Goal: Communication & Community: Answer question/provide support

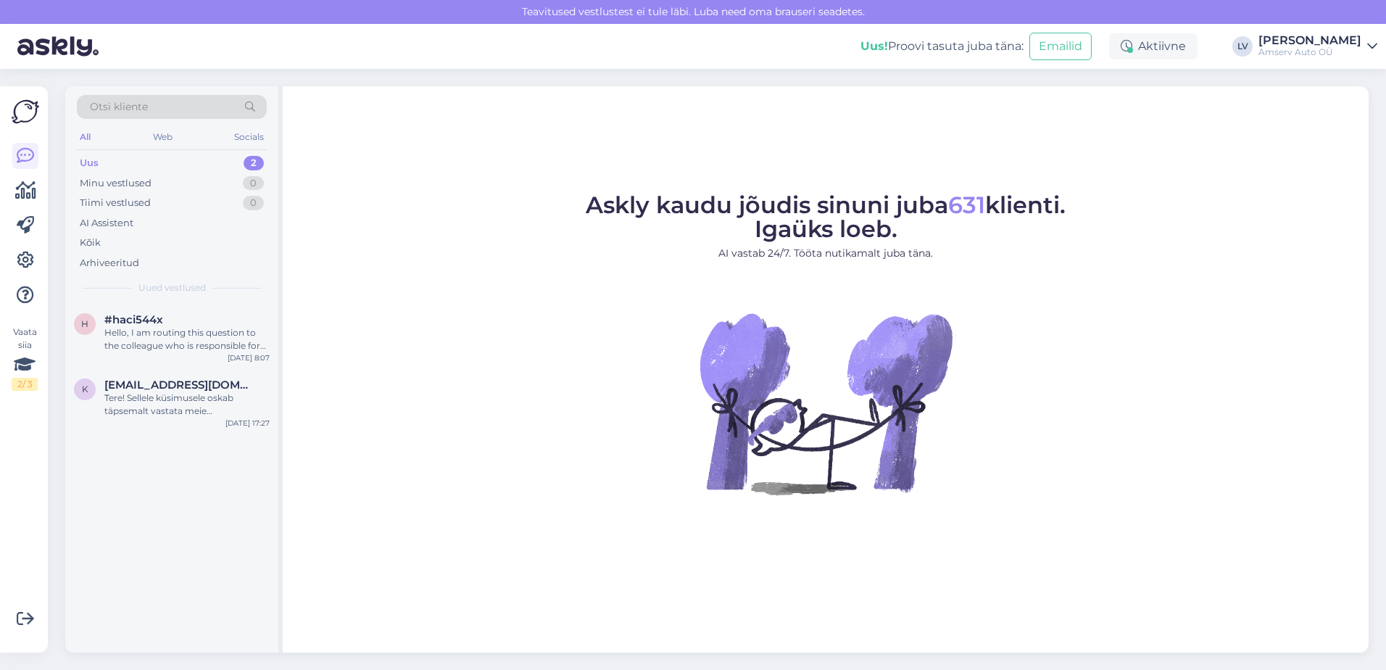
click at [175, 158] on div "Uus 2" at bounding box center [172, 163] width 190 height 20
click at [151, 415] on div "Tere! Sellele küsimusele oskab täpsemalt vastata meie müügispetsialist. Palun o…" at bounding box center [186, 404] width 165 height 26
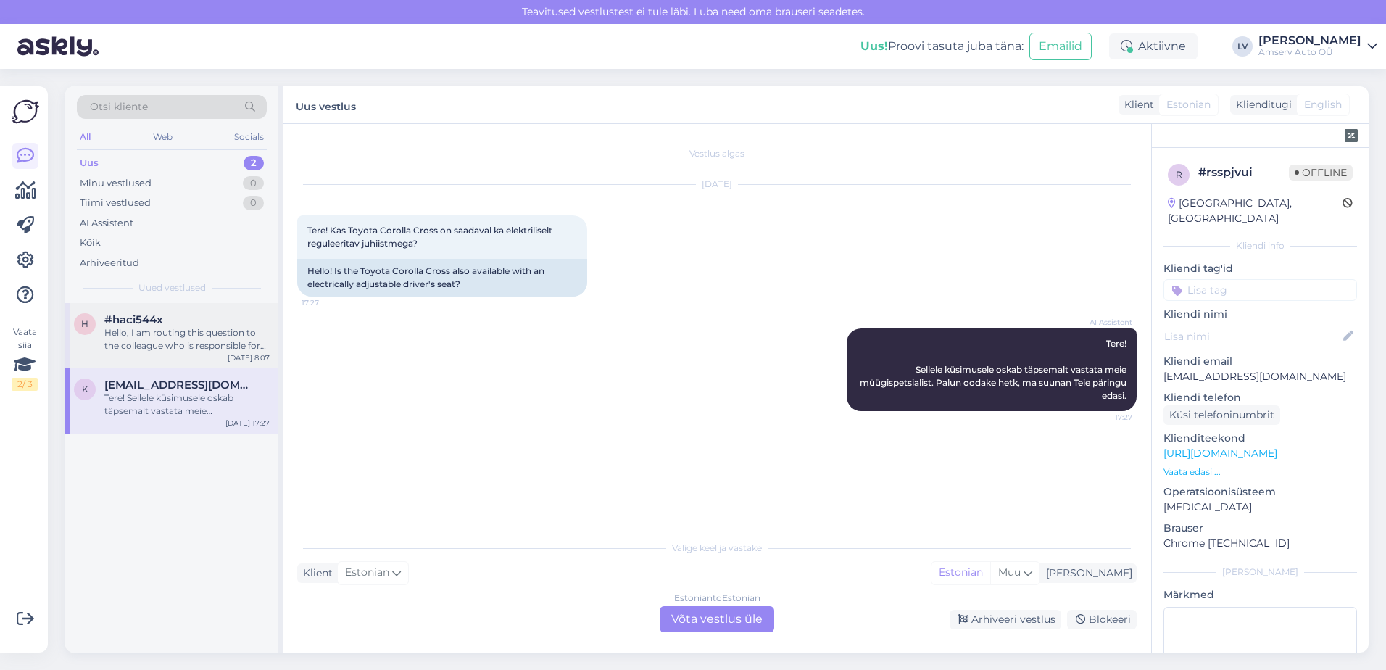
click at [159, 344] on div "Hello, I am routing this question to the colleague who is responsible for this …" at bounding box center [186, 339] width 165 height 26
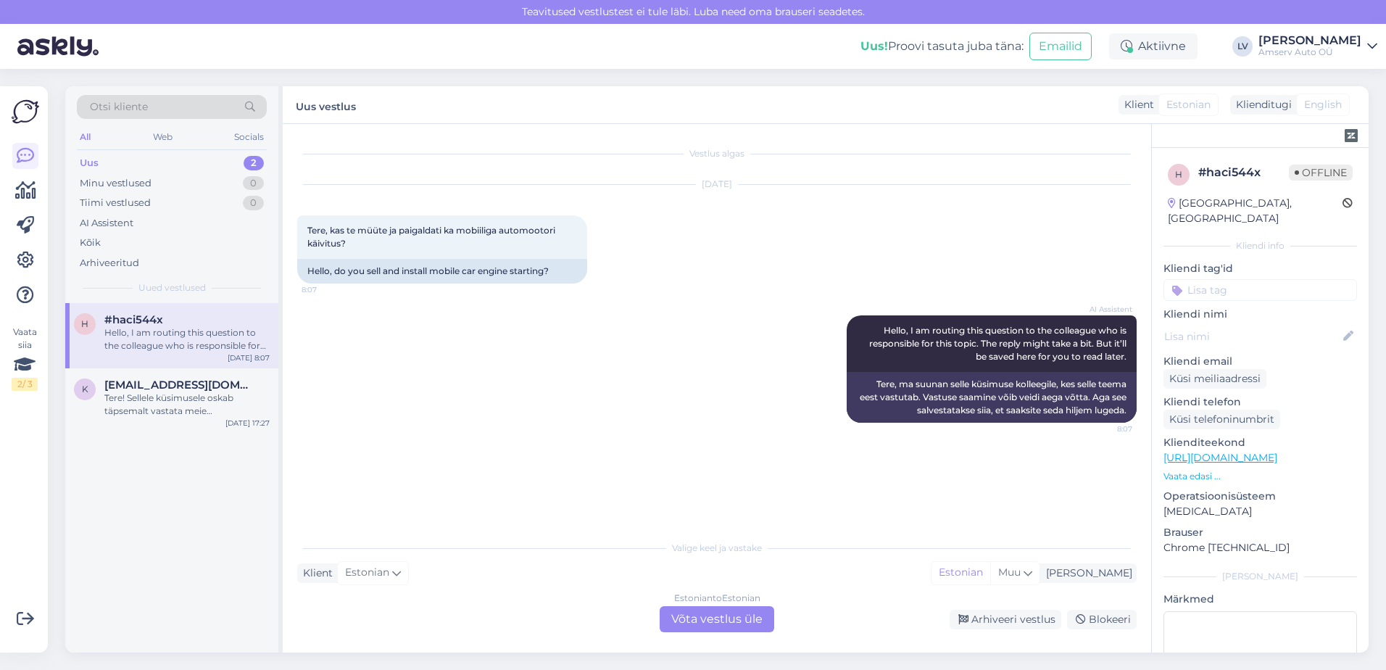
click at [156, 323] on span "#haci544x" at bounding box center [133, 319] width 59 height 13
drag, startPoint x: 689, startPoint y: 614, endPoint x: 488, endPoint y: 538, distance: 214.7
click at [488, 538] on div "Valige [PERSON_NAME] vastake Klient Estonian Mina Estonian Muu Estonian to Esto…" at bounding box center [716, 582] width 839 height 99
click at [552, 398] on div "AI Assistent Hello, I am routing this question to the colleague who is responsi…" at bounding box center [716, 368] width 839 height 139
click at [696, 623] on div "Estonian to Estonian Võta vestlus üle" at bounding box center [717, 619] width 115 height 26
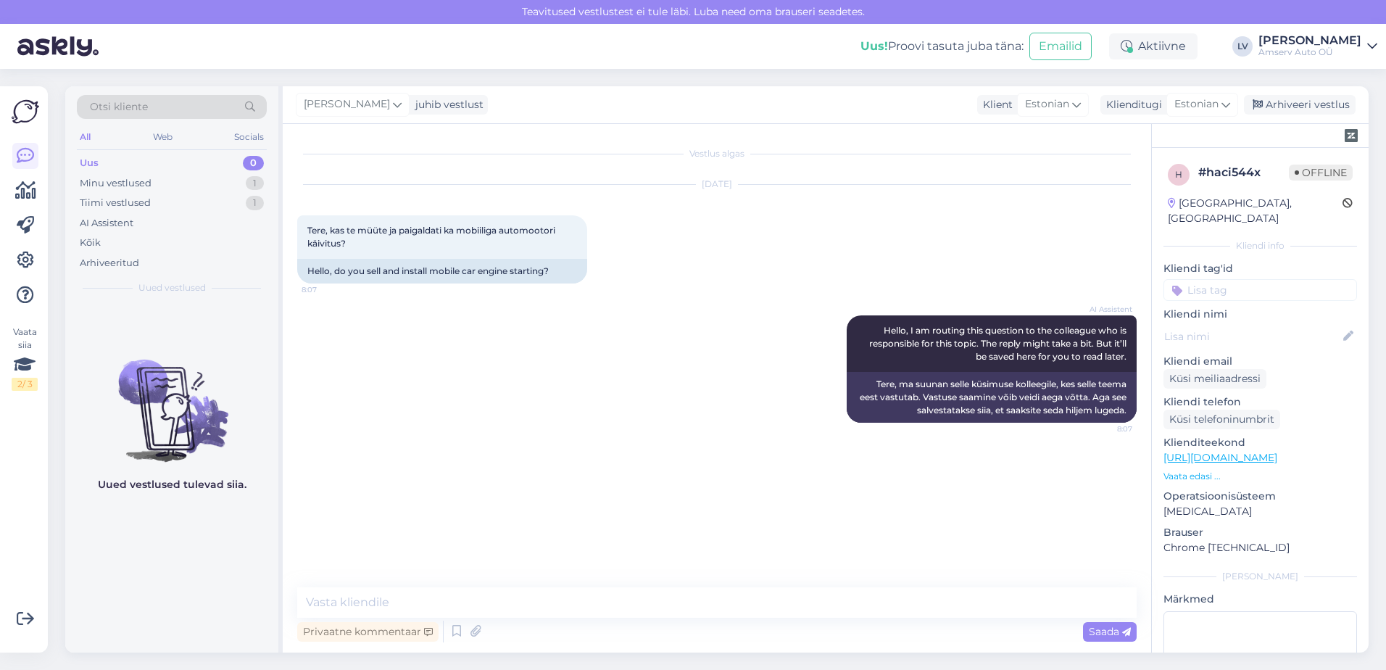
drag, startPoint x: 440, startPoint y: 310, endPoint x: 456, endPoint y: 315, distance: 16.5
click at [439, 312] on div "AI Assistent Hello, I am routing this question to the colleague who is responsi…" at bounding box center [716, 368] width 839 height 139
drag, startPoint x: 460, startPoint y: 262, endPoint x: 307, endPoint y: 276, distance: 153.6
click at [307, 276] on div "Hello, do you sell and install mobile car engine starting?" at bounding box center [442, 271] width 290 height 25
drag, startPoint x: 307, startPoint y: 276, endPoint x: 418, endPoint y: 270, distance: 111.1
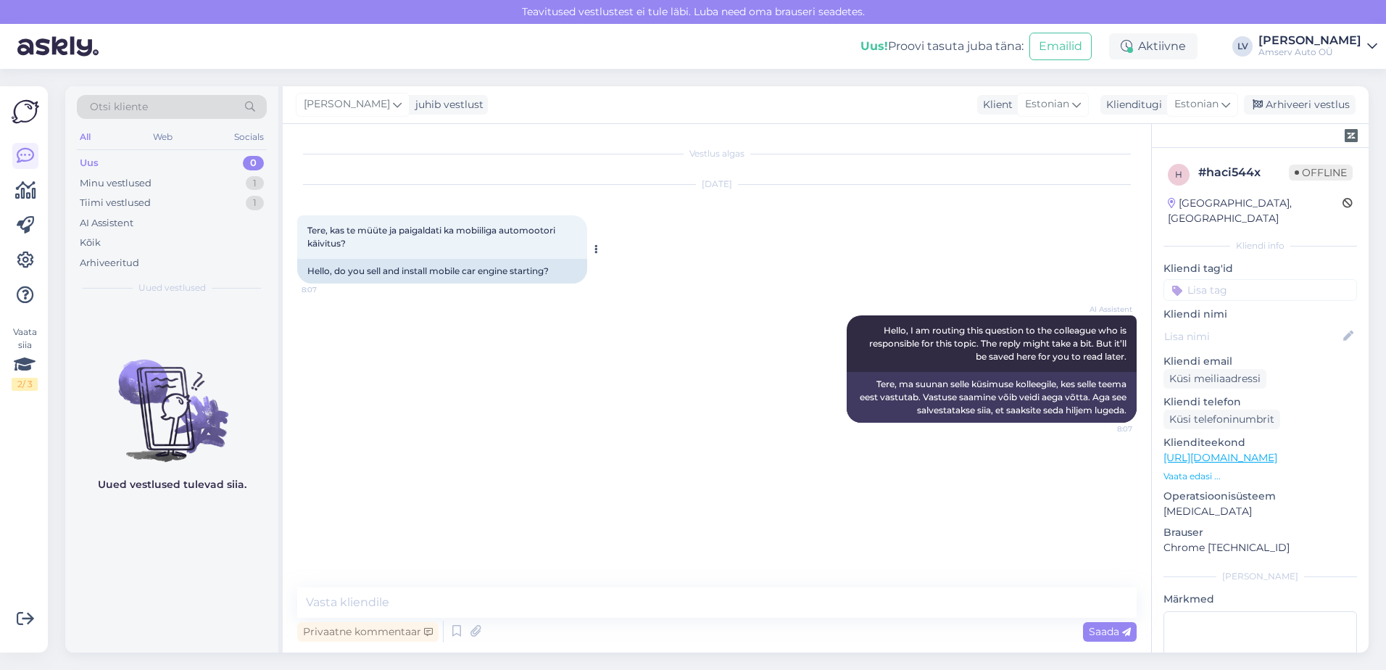
drag, startPoint x: 418, startPoint y: 270, endPoint x: 421, endPoint y: 249, distance: 21.2
click at [421, 249] on div "Tere, kas te müüte ja paigaldati ka mobiiliga automootori käivitus? 8:07" at bounding box center [442, 236] width 290 height 43
click at [335, 242] on span "Tere, kas te müüte ja paigaldati ka mobiiliga automootori käivitus?" at bounding box center [432, 237] width 250 height 24
drag, startPoint x: 374, startPoint y: 246, endPoint x: 308, endPoint y: 236, distance: 66.6
click at [308, 236] on div "Tere, kas te müüte ja paigaldati ka mobiiliga automootori käivitus? 8:07" at bounding box center [442, 236] width 290 height 43
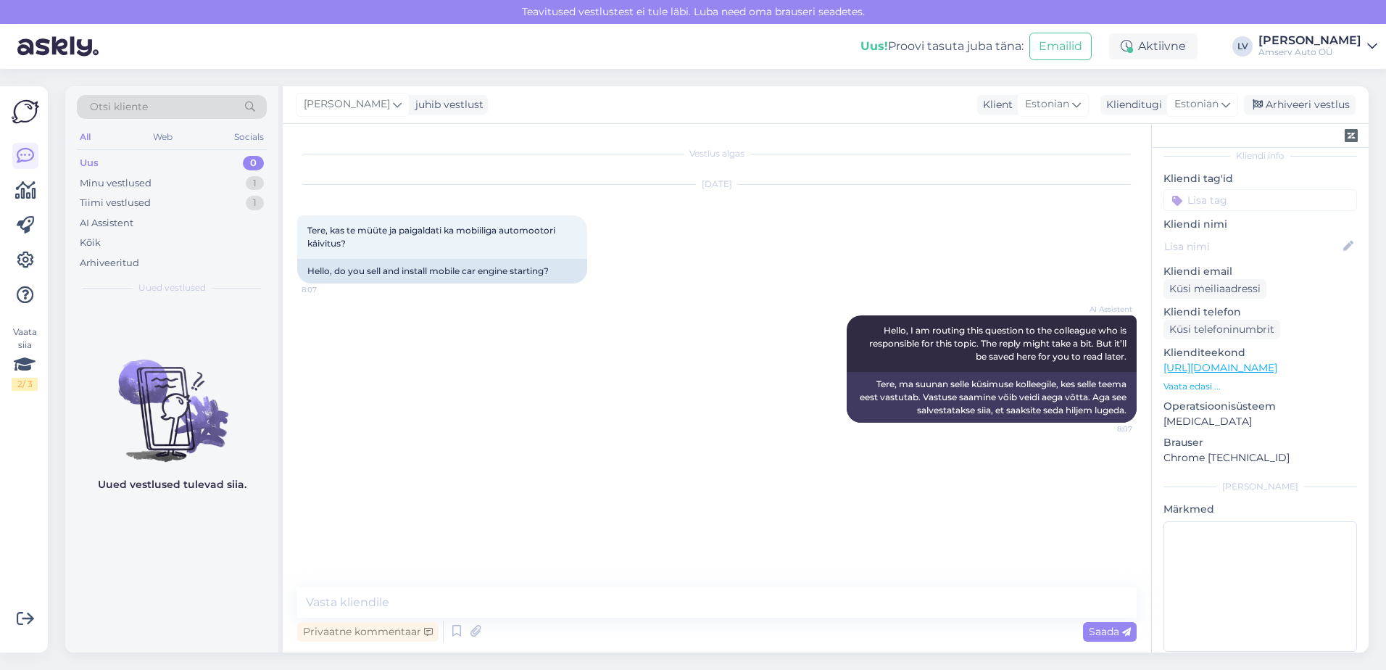
scroll to position [96, 0]
click at [1248, 355] on link "[URL][DOMAIN_NAME]" at bounding box center [1220, 361] width 114 height 13
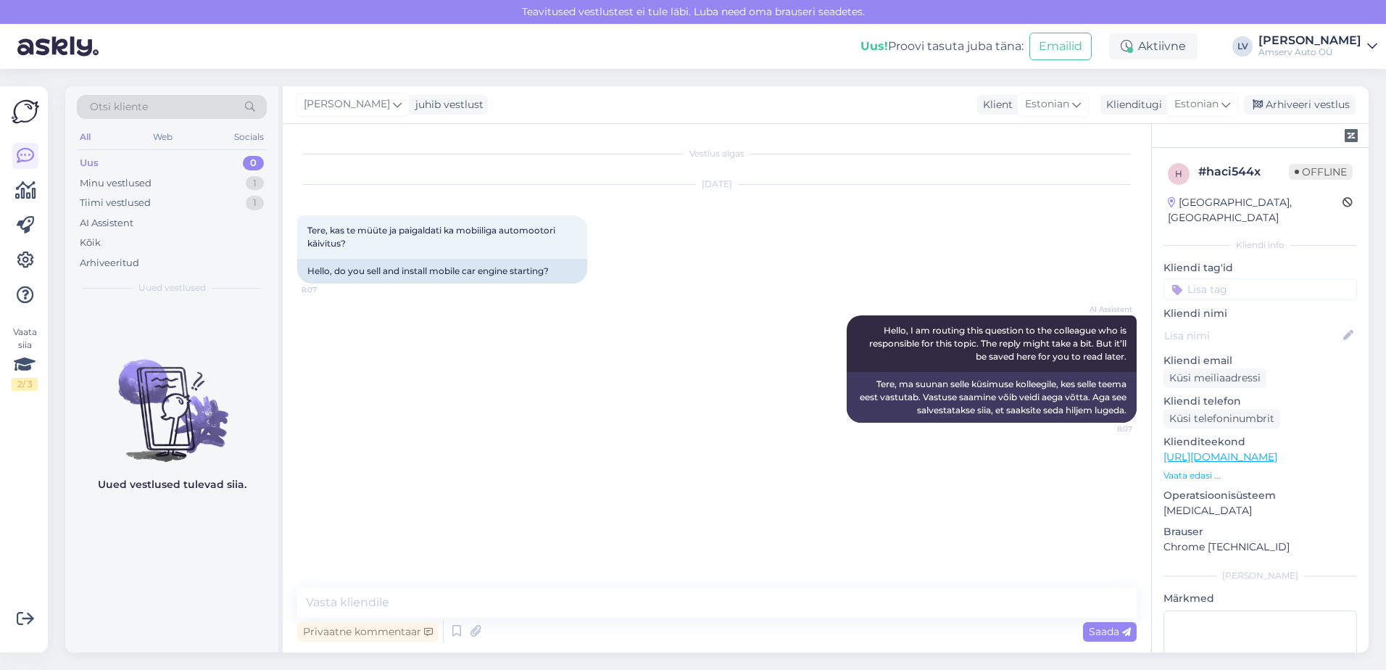
scroll to position [0, 0]
click at [1254, 279] on input at bounding box center [1260, 290] width 194 height 22
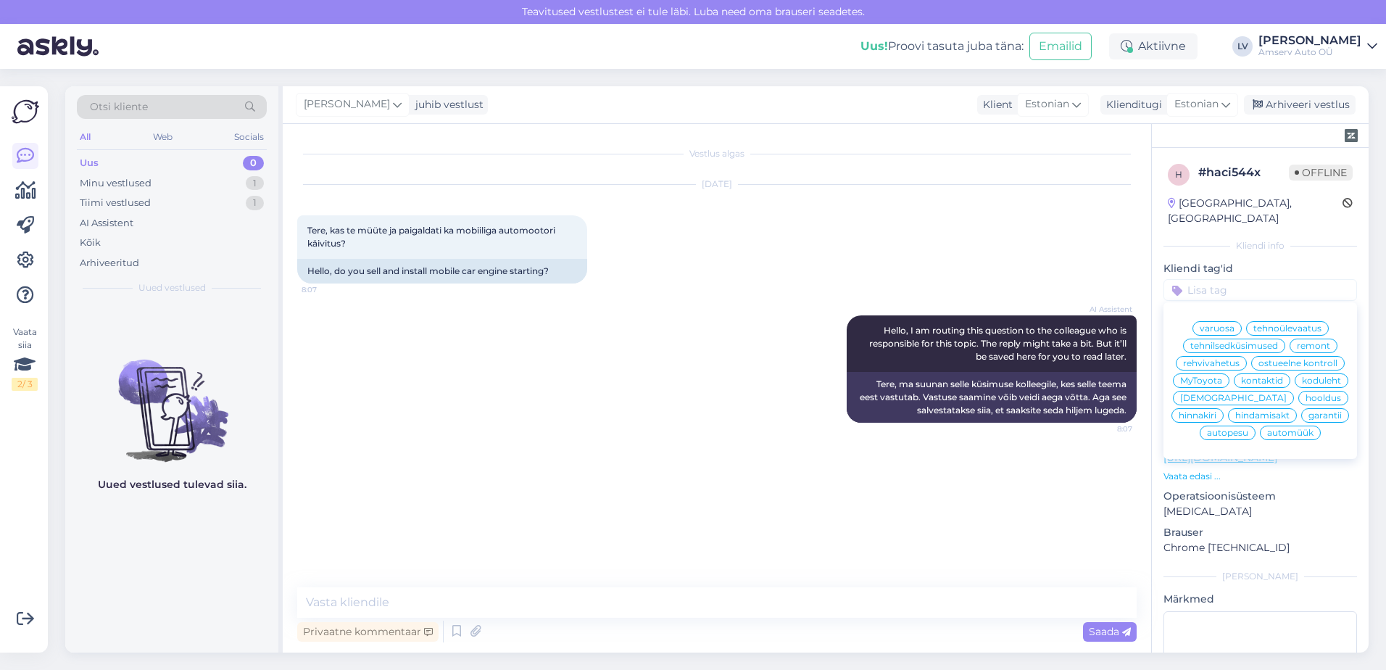
click at [1317, 341] on span "remont" at bounding box center [1313, 345] width 33 height 9
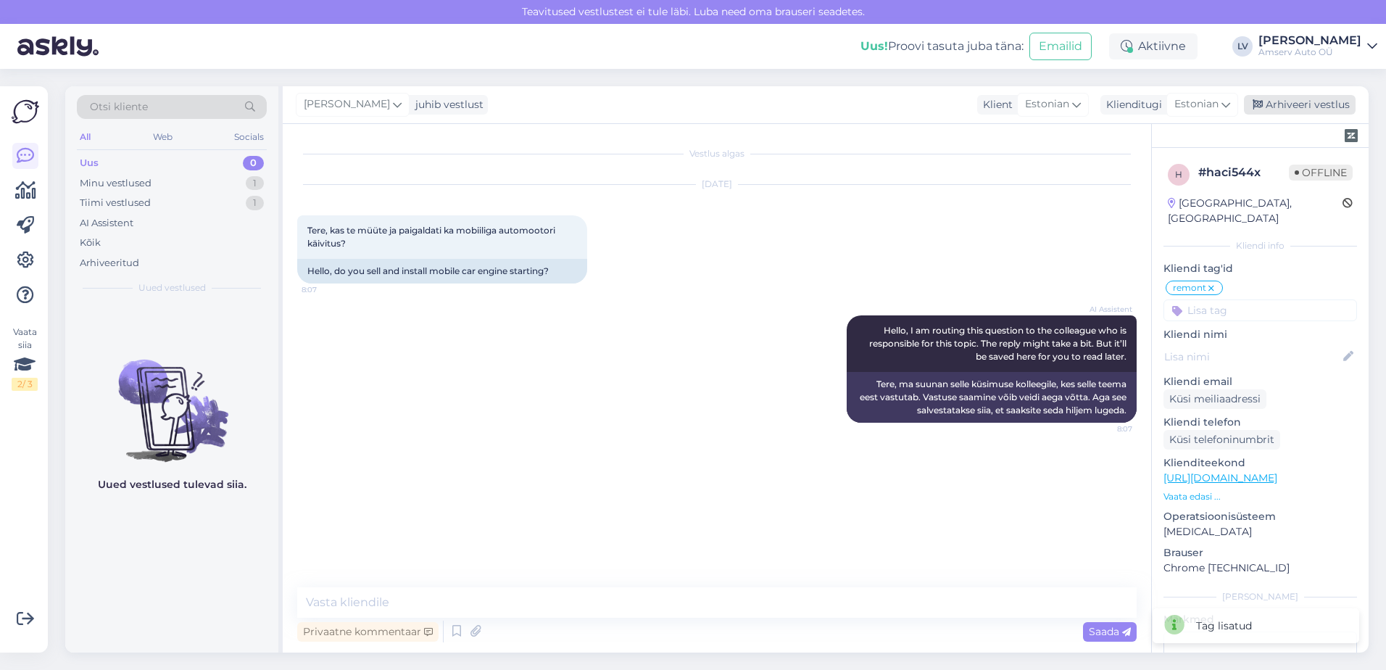
click at [1315, 107] on div "Arhiveeri vestlus" at bounding box center [1300, 105] width 112 height 20
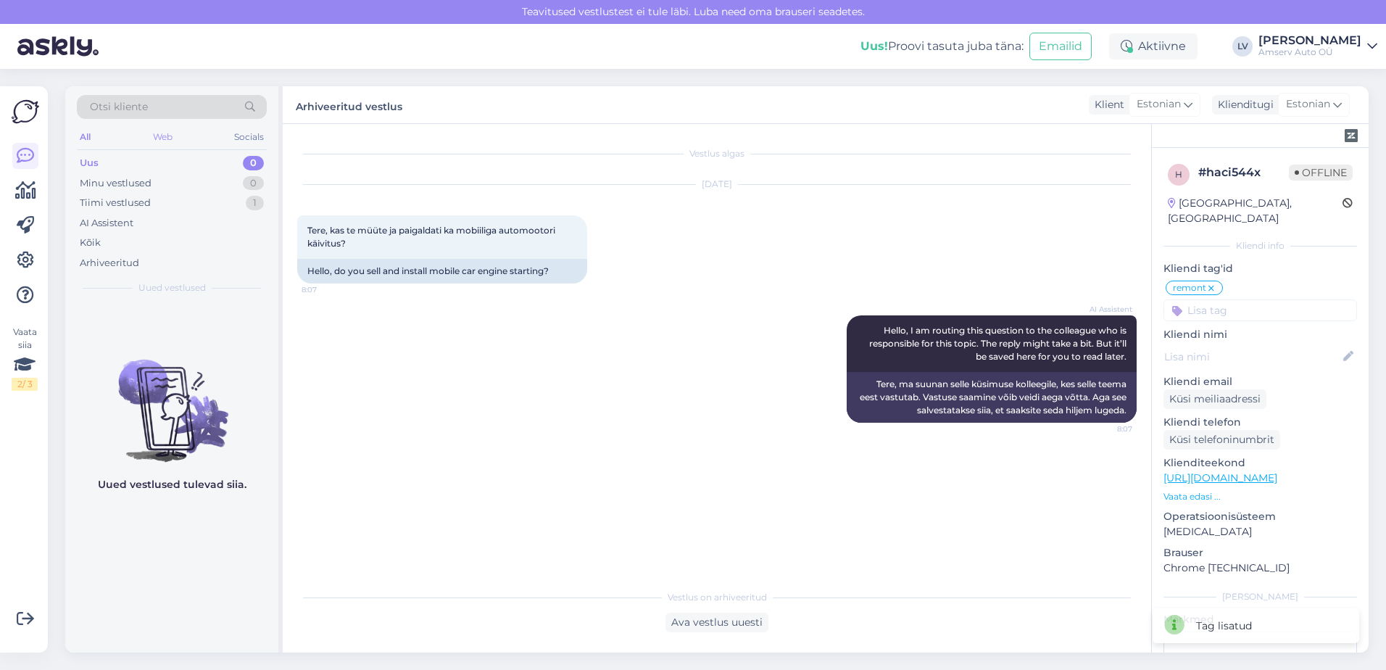
click at [154, 134] on div "Web" at bounding box center [162, 137] width 25 height 19
click at [149, 176] on div "Minu vestlused" at bounding box center [116, 183] width 72 height 14
click at [136, 157] on div "Uus 0" at bounding box center [172, 163] width 190 height 20
click at [134, 199] on div "Tiimi vestlused" at bounding box center [115, 203] width 71 height 14
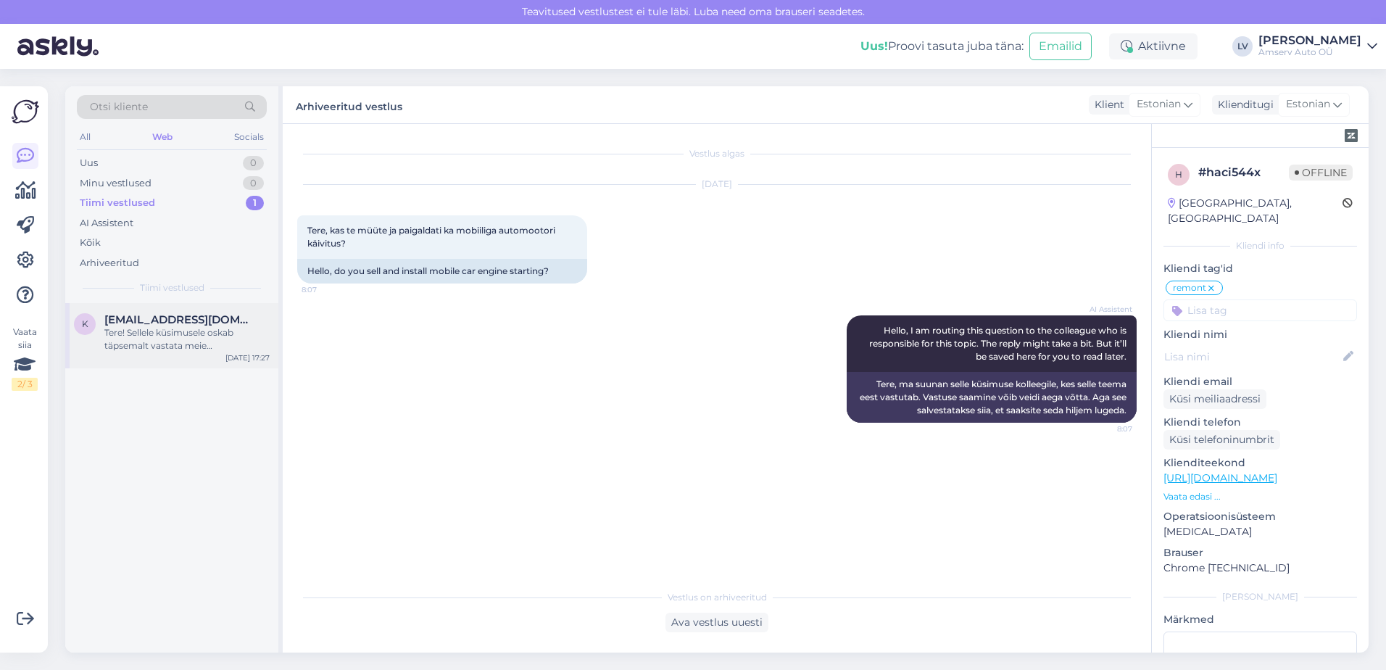
click at [141, 340] on div "Tere! Sellele küsimusele oskab täpsemalt vastata meie müügispetsialist. Palun o…" at bounding box center [186, 339] width 165 height 26
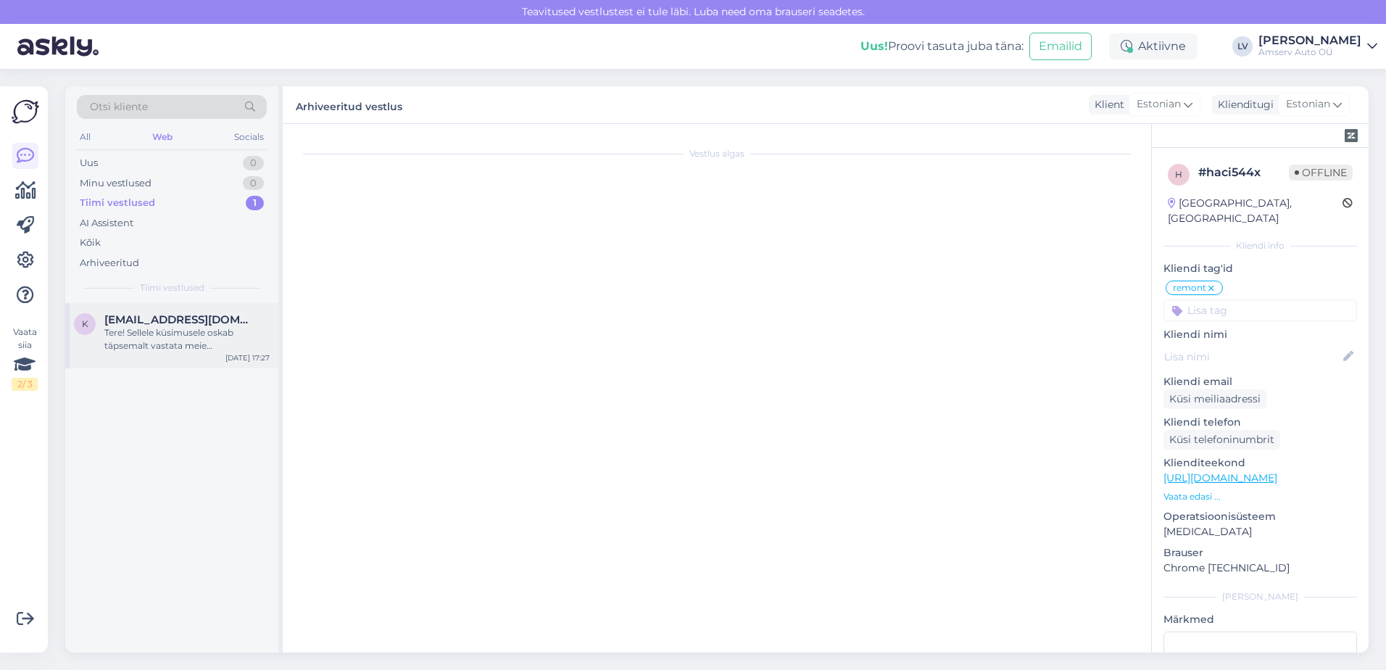
click at [141, 340] on div "Tere! Sellele küsimusele oskab täpsemalt vastata meie müügispetsialist. Palun o…" at bounding box center [186, 339] width 165 height 26
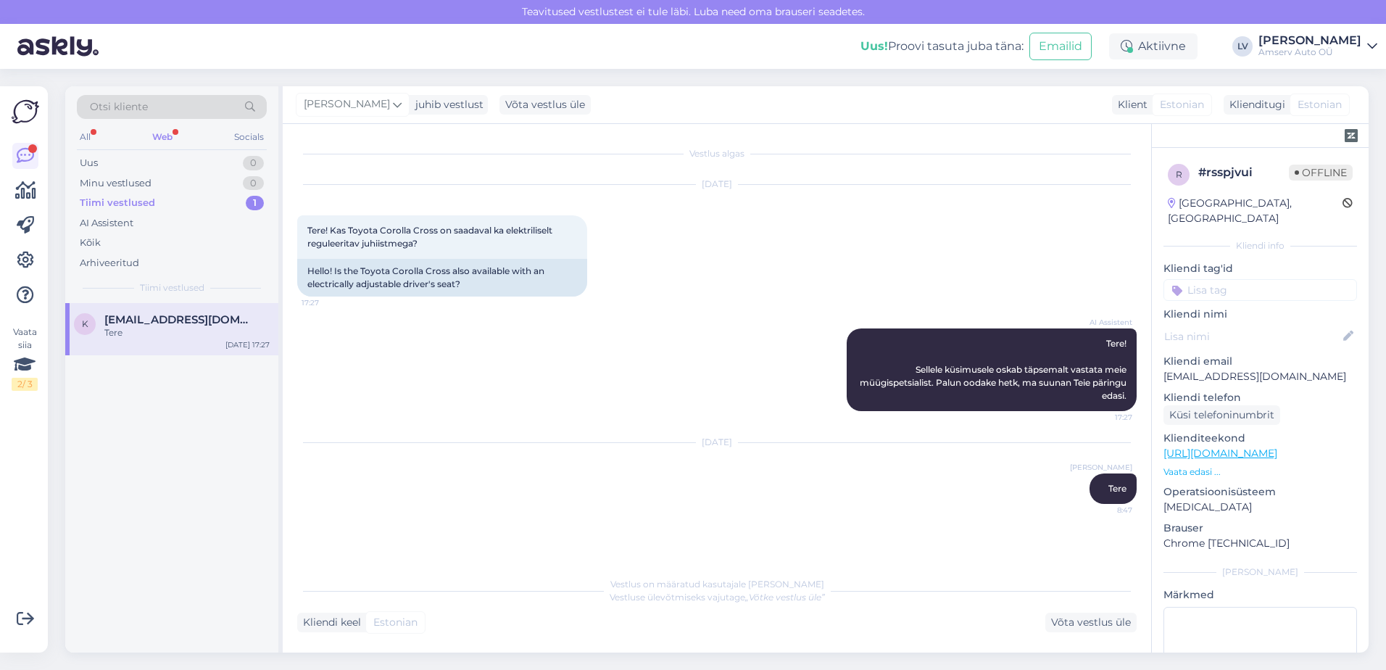
click at [166, 140] on div "Web" at bounding box center [162, 137] width 26 height 19
click at [157, 309] on div "K [EMAIL_ADDRESS][DOMAIN_NAME] Tere [DATE] 8:47" at bounding box center [171, 329] width 213 height 52
click at [151, 164] on div "Uus 1" at bounding box center [172, 163] width 190 height 20
click at [183, 328] on div "I am routing this question to the colleague who is responsible for this topic. …" at bounding box center [186, 339] width 165 height 26
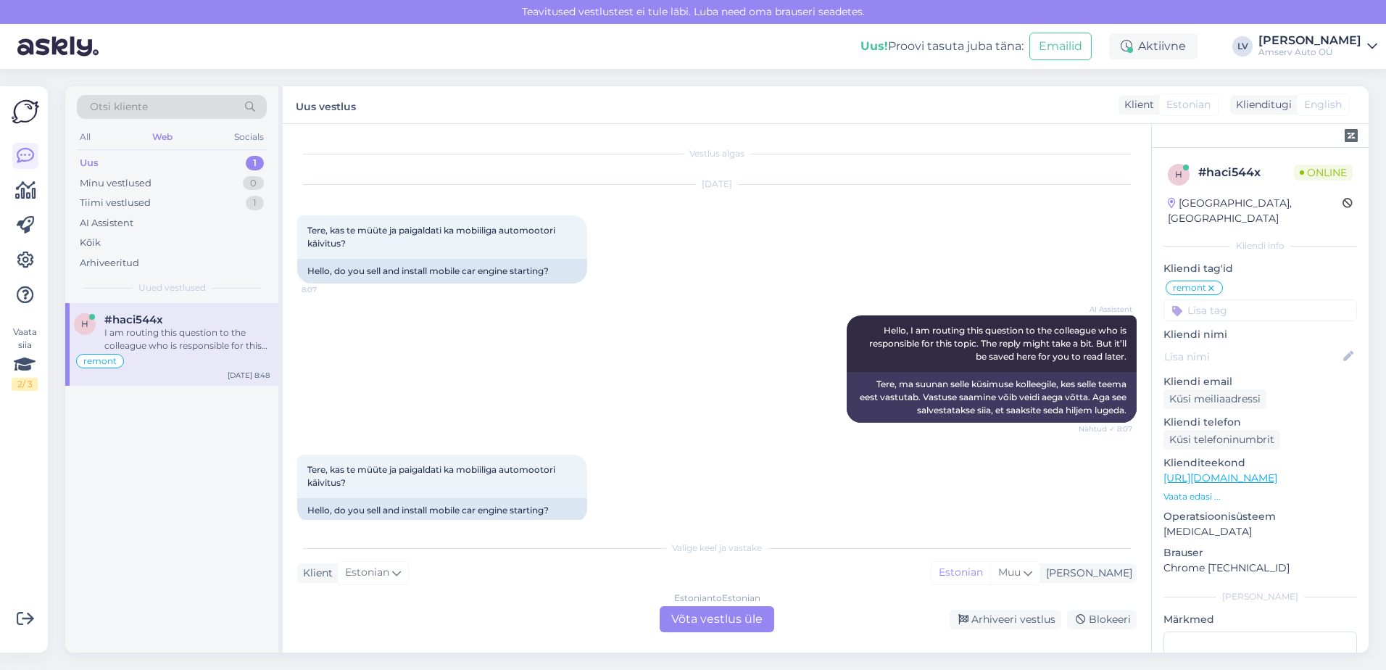
scroll to position [158, 0]
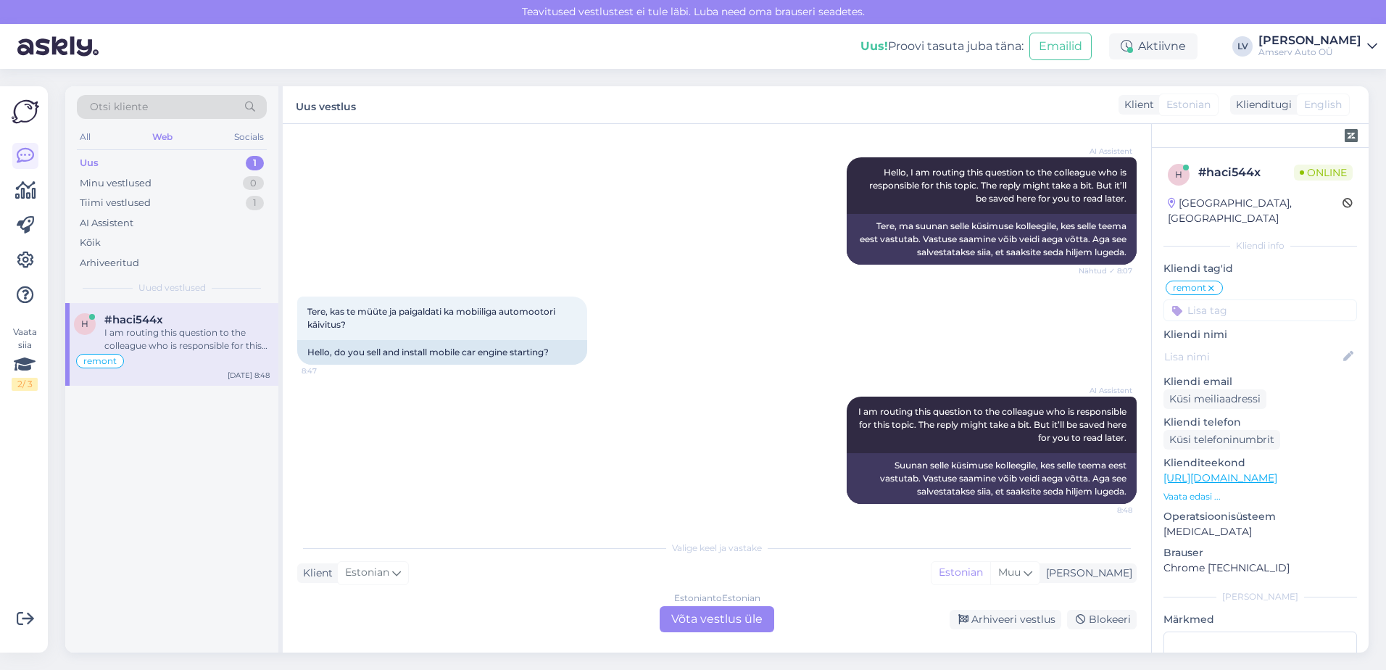
click at [735, 620] on div "Estonian to Estonian Võta vestlus üle" at bounding box center [717, 619] width 115 height 26
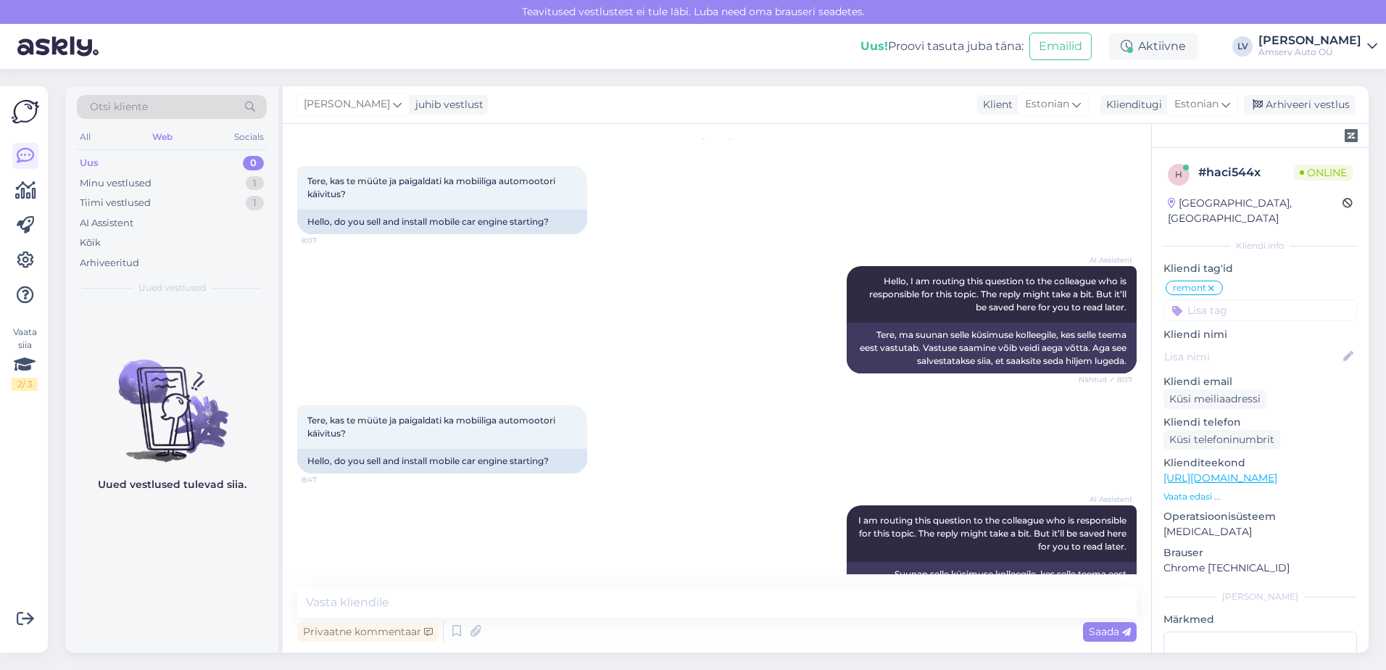
scroll to position [104, 0]
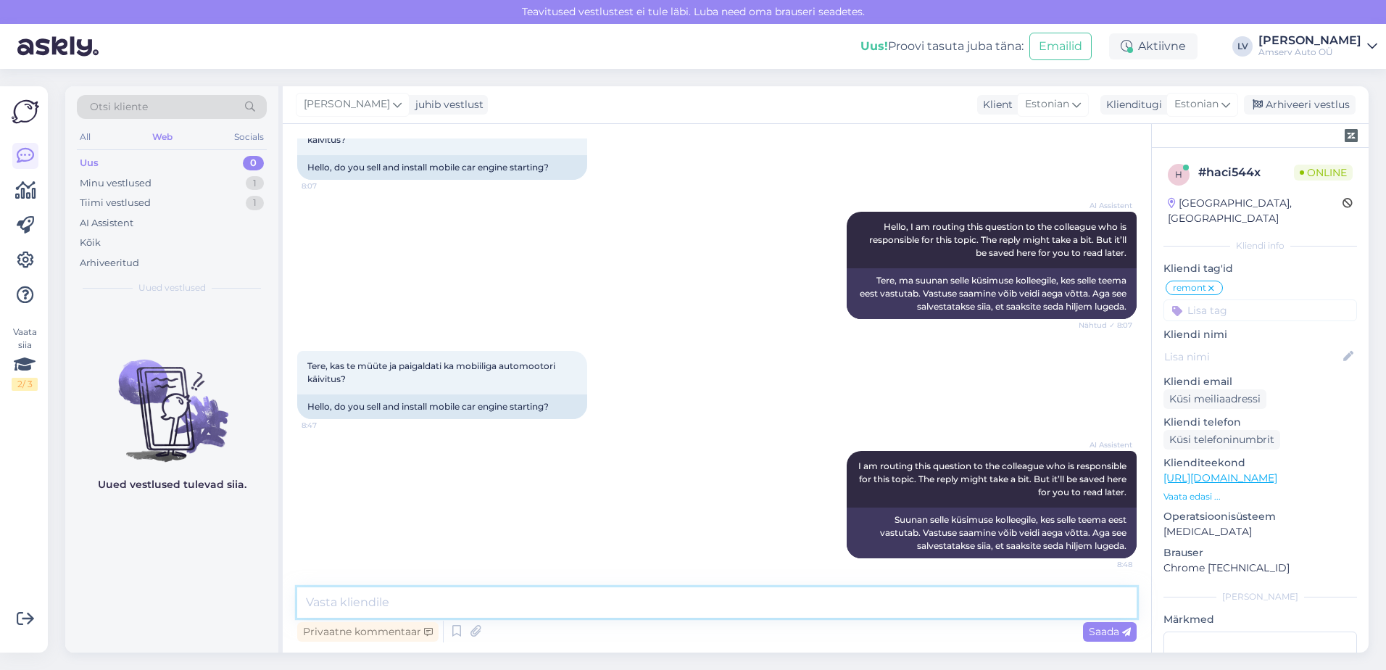
click at [609, 603] on textarea at bounding box center [716, 602] width 839 height 30
type textarea "Tere"
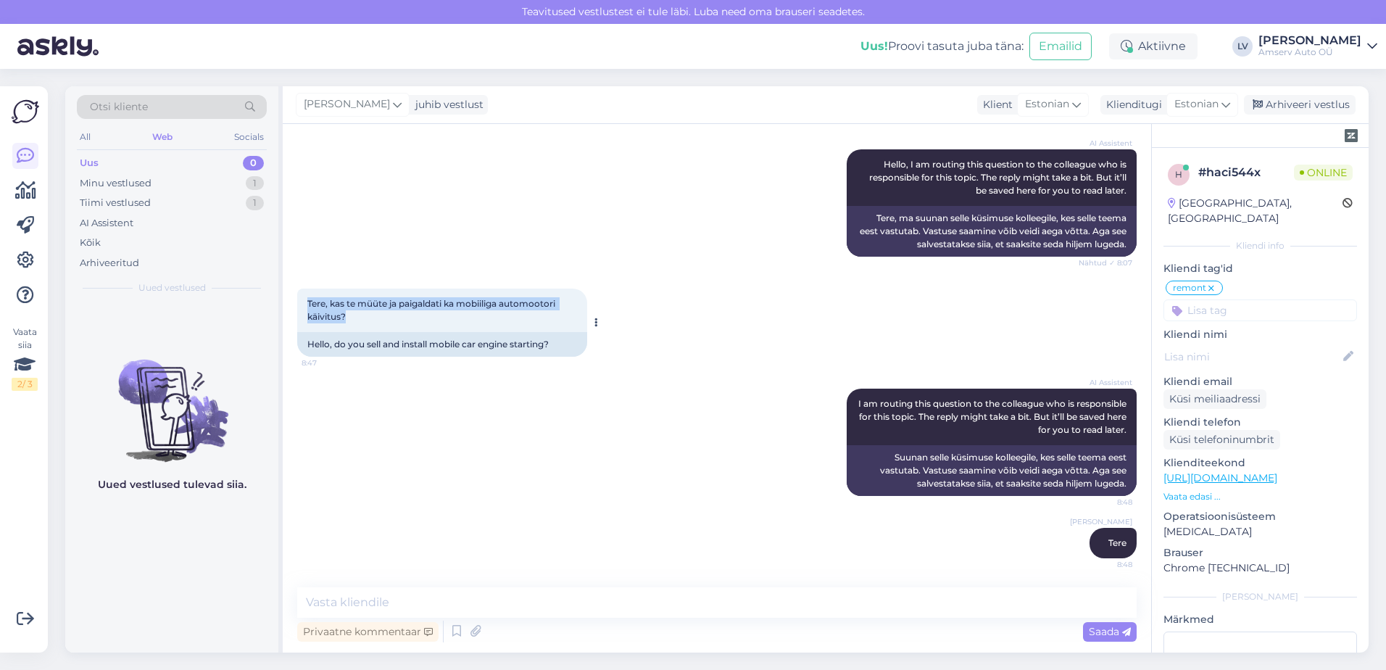
drag, startPoint x: 367, startPoint y: 331, endPoint x: 299, endPoint y: 306, distance: 72.5
click at [299, 306] on div "Tere, kas te müüte ja paigaldati ka mobiiliga automootori käivitus? 8:47" at bounding box center [442, 309] width 290 height 43
drag, startPoint x: 299, startPoint y: 306, endPoint x: 310, endPoint y: 306, distance: 11.6
copy span "Tere, kas te müüte ja paigaldati ka mobiiliga automootori käivitus?"
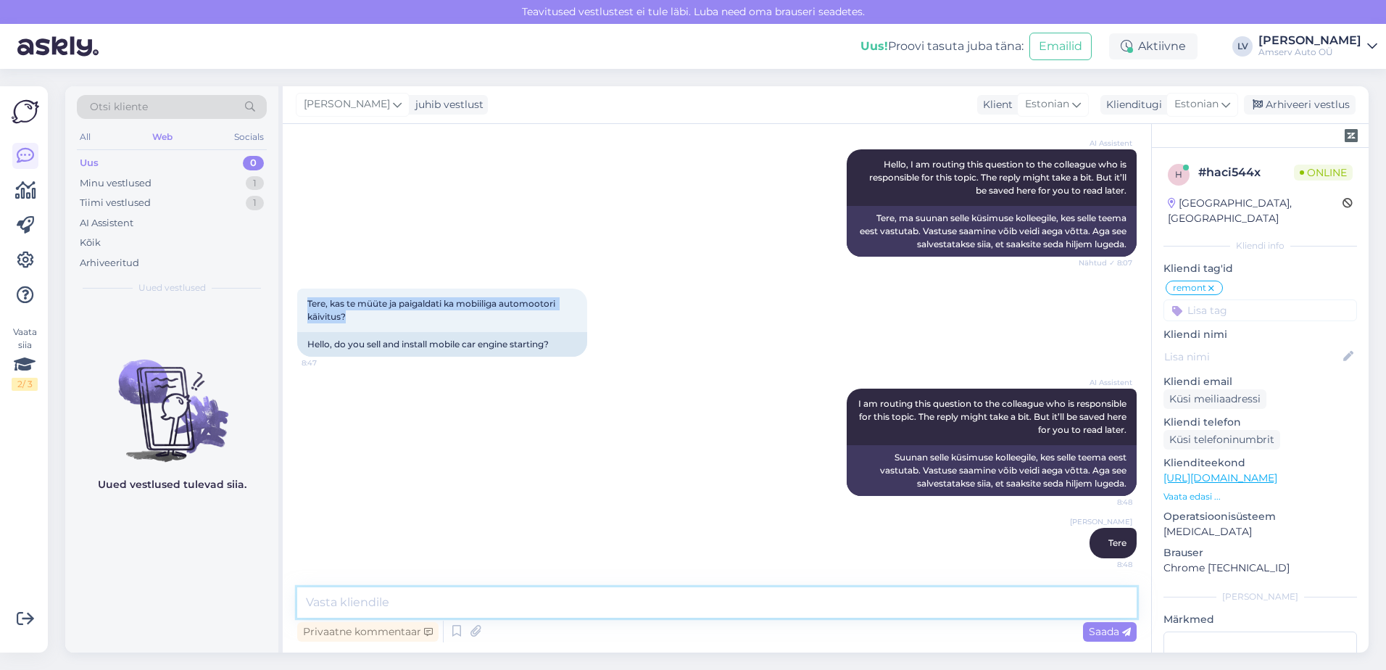
click at [391, 602] on textarea at bounding box center [716, 602] width 839 height 30
drag, startPoint x: 351, startPoint y: 322, endPoint x: 300, endPoint y: 306, distance: 53.2
click at [300, 306] on div "Tere, kas te müüte ja paigaldati ka mobiiliga automootori käivitus? 8:47" at bounding box center [442, 309] width 290 height 43
drag, startPoint x: 300, startPoint y: 306, endPoint x: 320, endPoint y: 306, distance: 19.6
copy span "Tere, kas te müüte ja paigaldati ka mobiiliga automootori käivitus?"
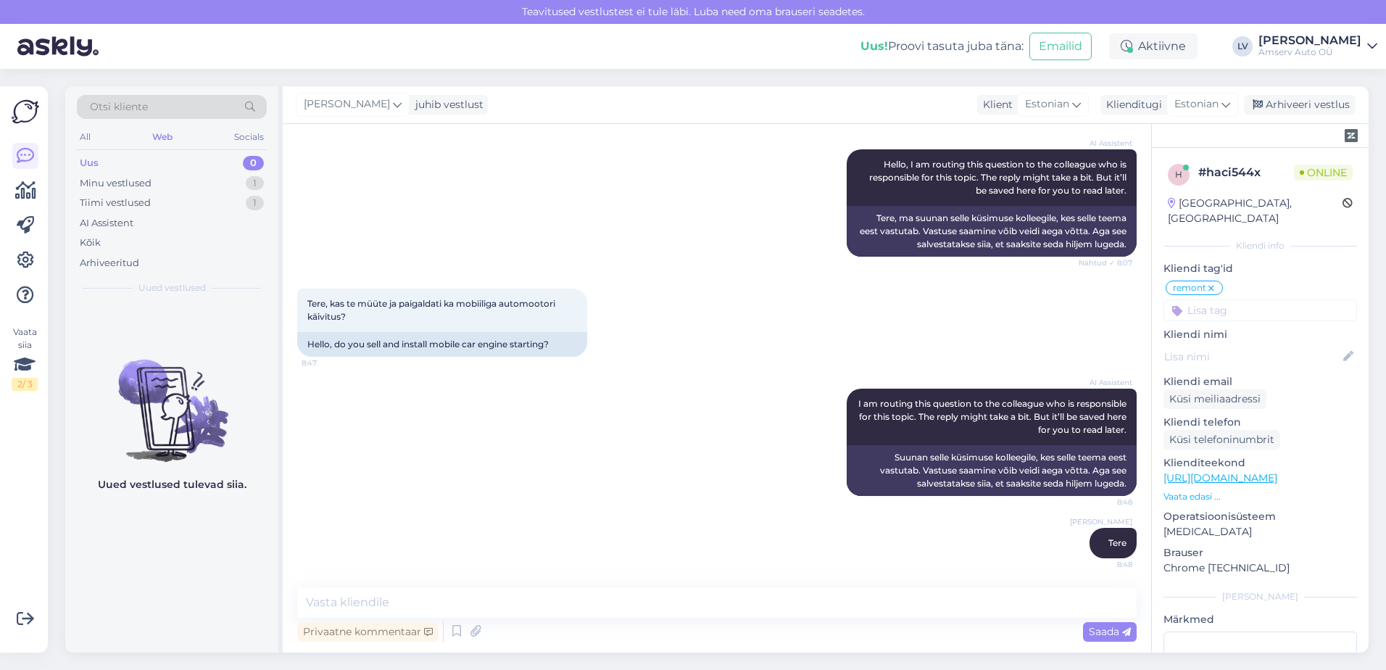
click at [367, 583] on div "Vestlus algas [DATE] Tere, kas te müüte ja paigaldati ka mobiiliga automootori …" at bounding box center [717, 388] width 868 height 528
click at [444, 605] on textarea at bounding box center [716, 602] width 839 height 30
type textarea "jaa, müüme ja paigaldame"
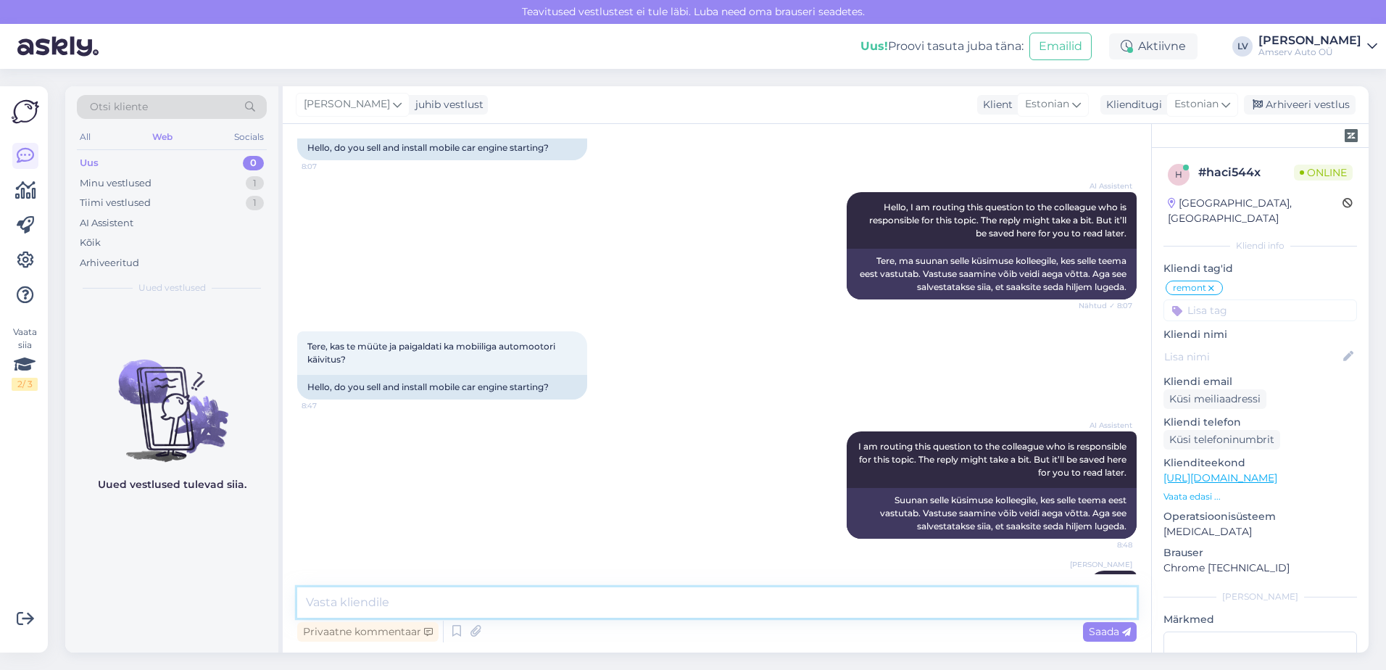
scroll to position [228, 0]
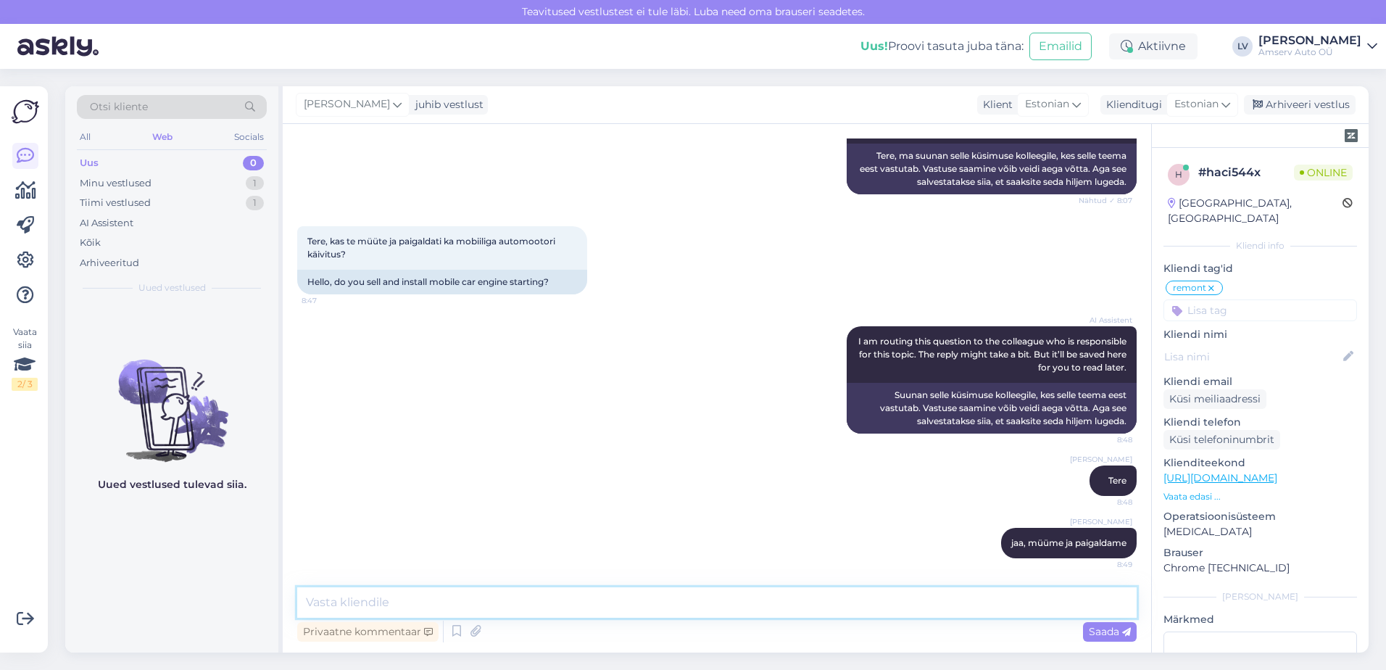
click at [441, 604] on textarea at bounding box center [716, 602] width 839 height 30
type textarea "kirjutage palun oma sõiduki reg. nr ja millise esinduse hinnapakkumine sobib?"
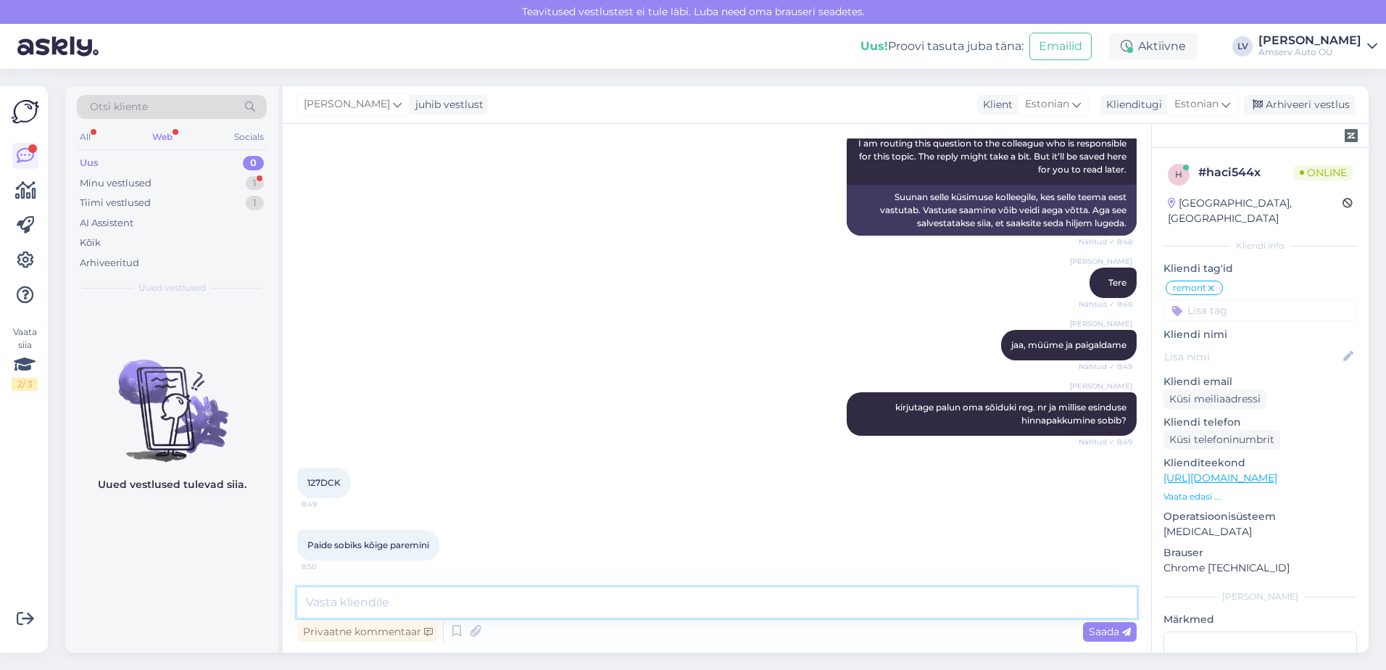
scroll to position [428, 0]
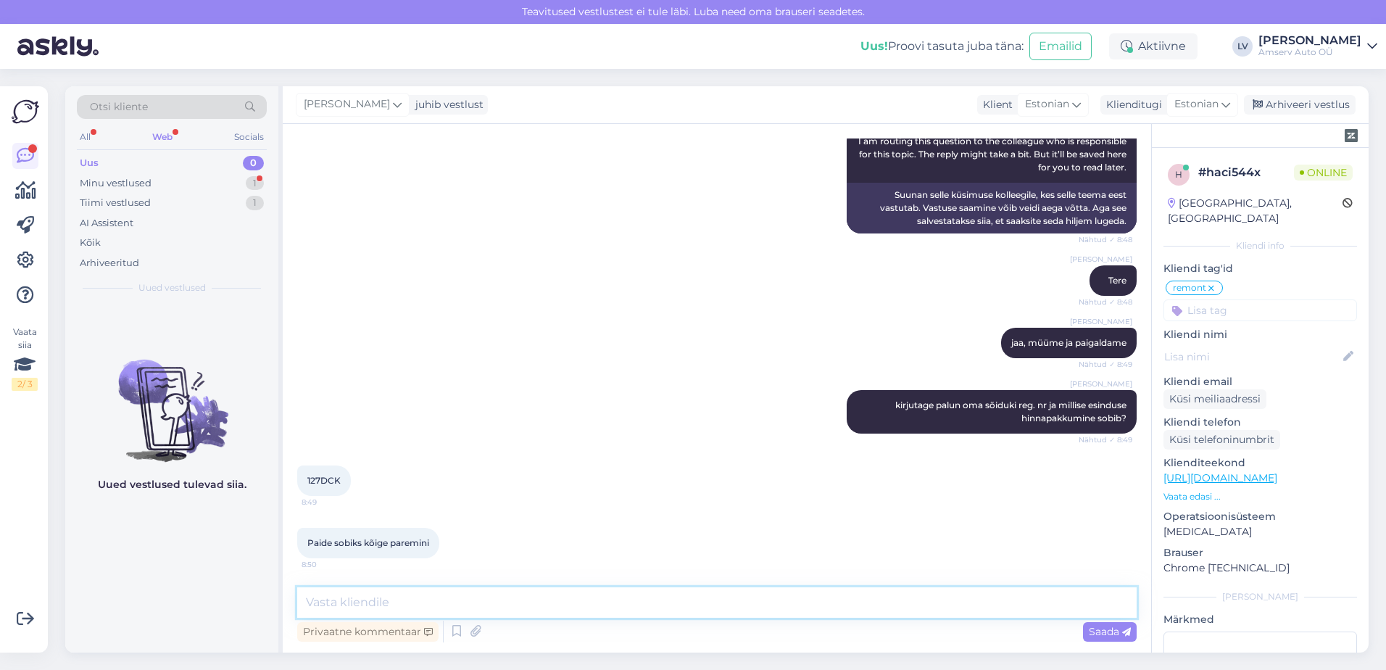
click at [426, 602] on textarea at bounding box center [716, 602] width 839 height 30
type textarea "J"
type textarea "S"
type textarea "suur tänu täpsustuse eest , palun jätke ka oma meiliaadress"
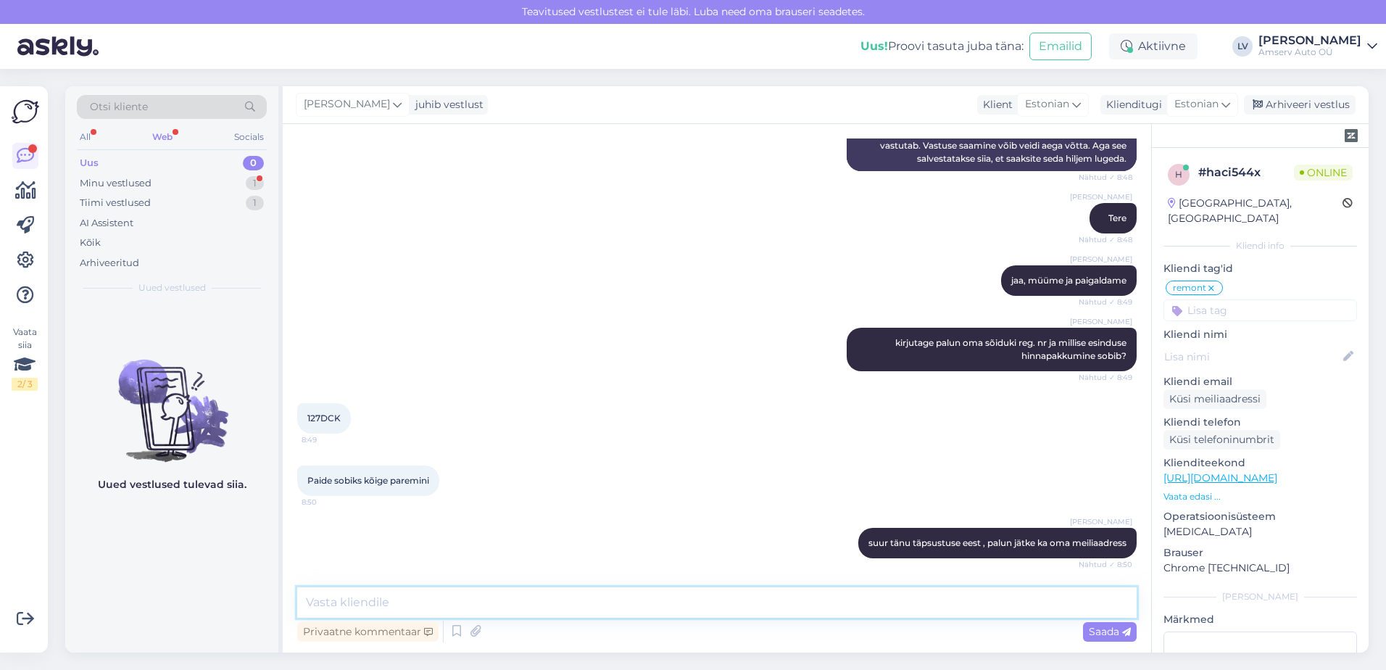
scroll to position [553, 0]
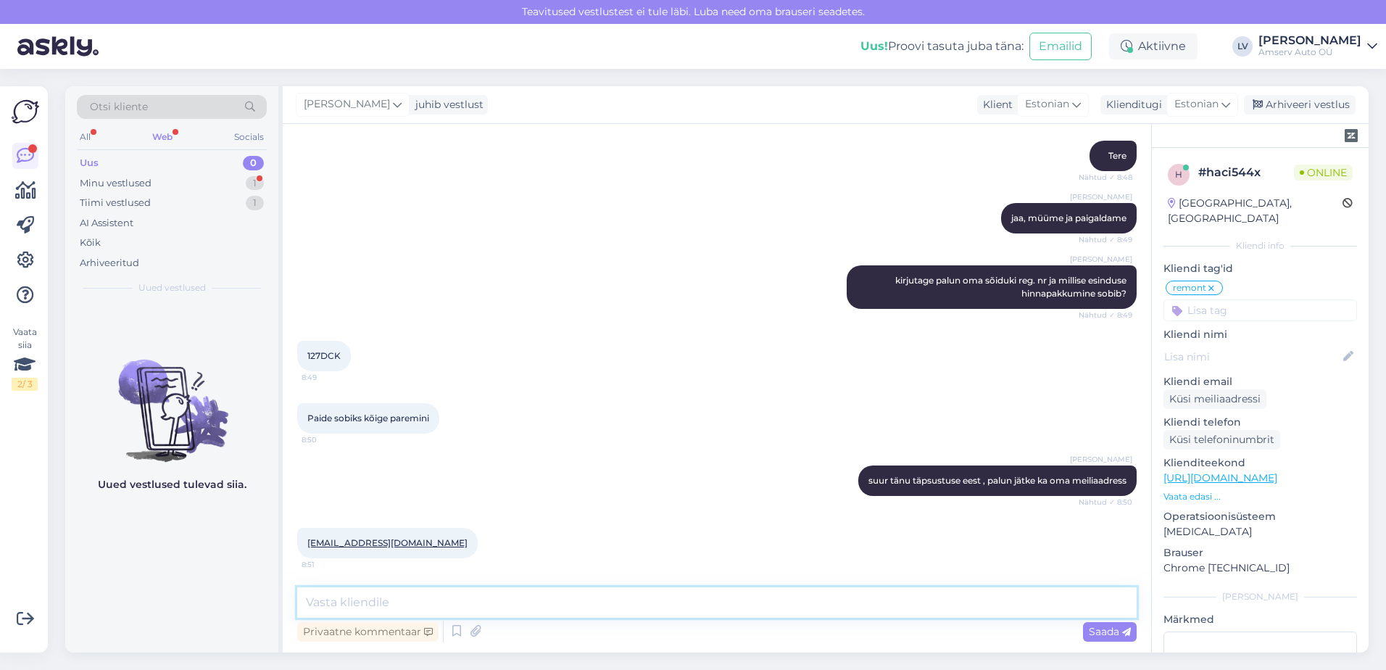
click at [407, 607] on textarea at bounding box center [716, 602] width 839 height 30
click at [443, 597] on textarea at bounding box center [716, 602] width 839 height 30
click at [436, 591] on textarea at bounding box center [716, 602] width 839 height 30
type textarea "S"
type textarea "aitäh, saadame hinnapakkumise"
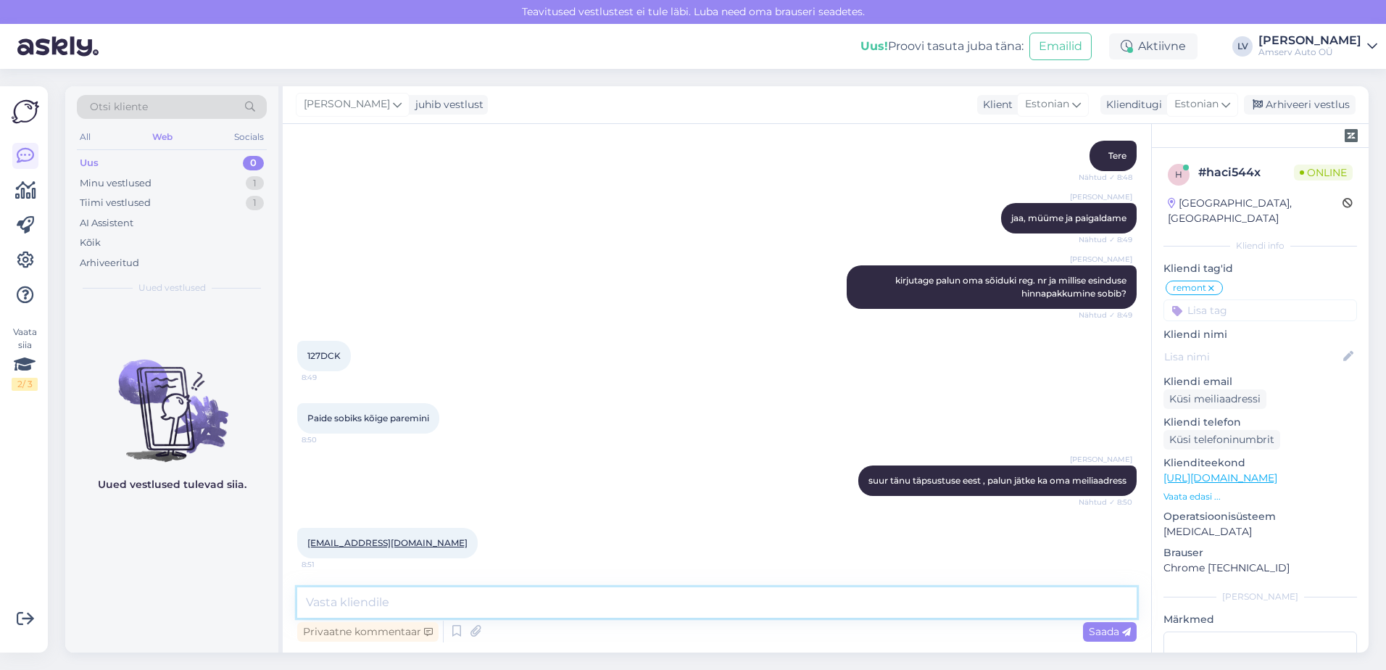
scroll to position [615, 0]
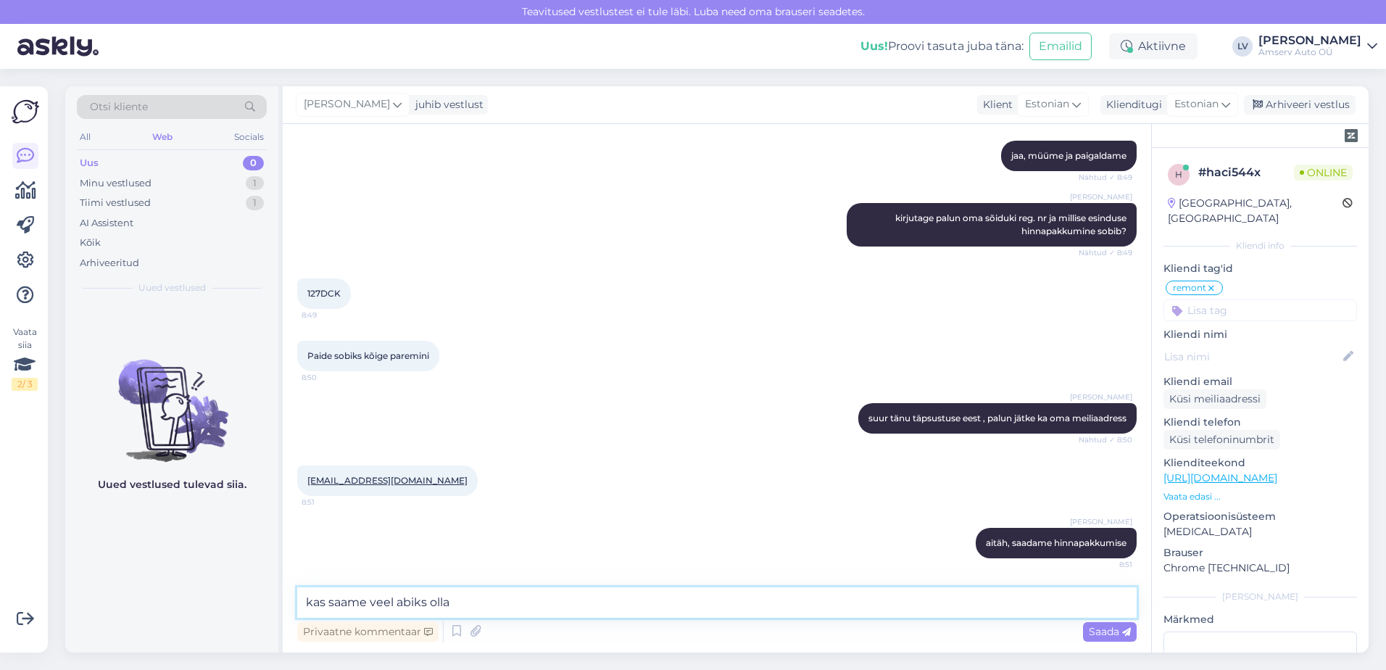
type textarea "kas saame veel abiks olla?"
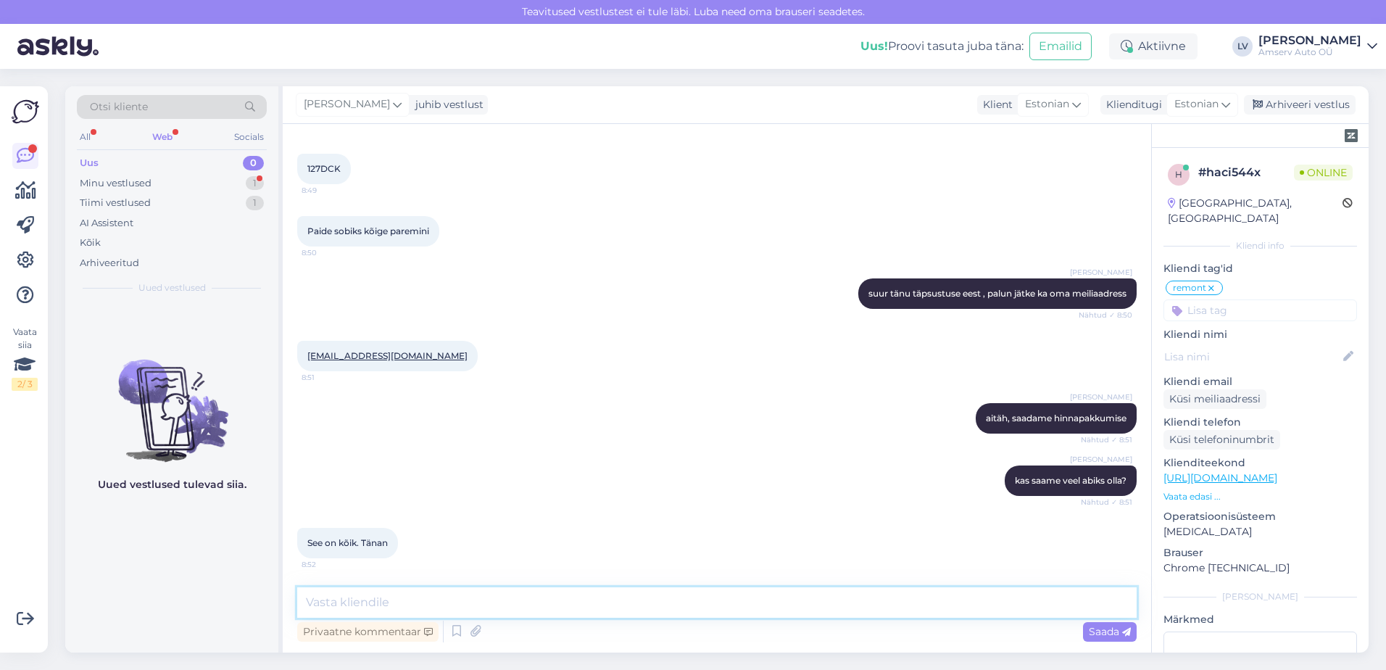
scroll to position [802, 0]
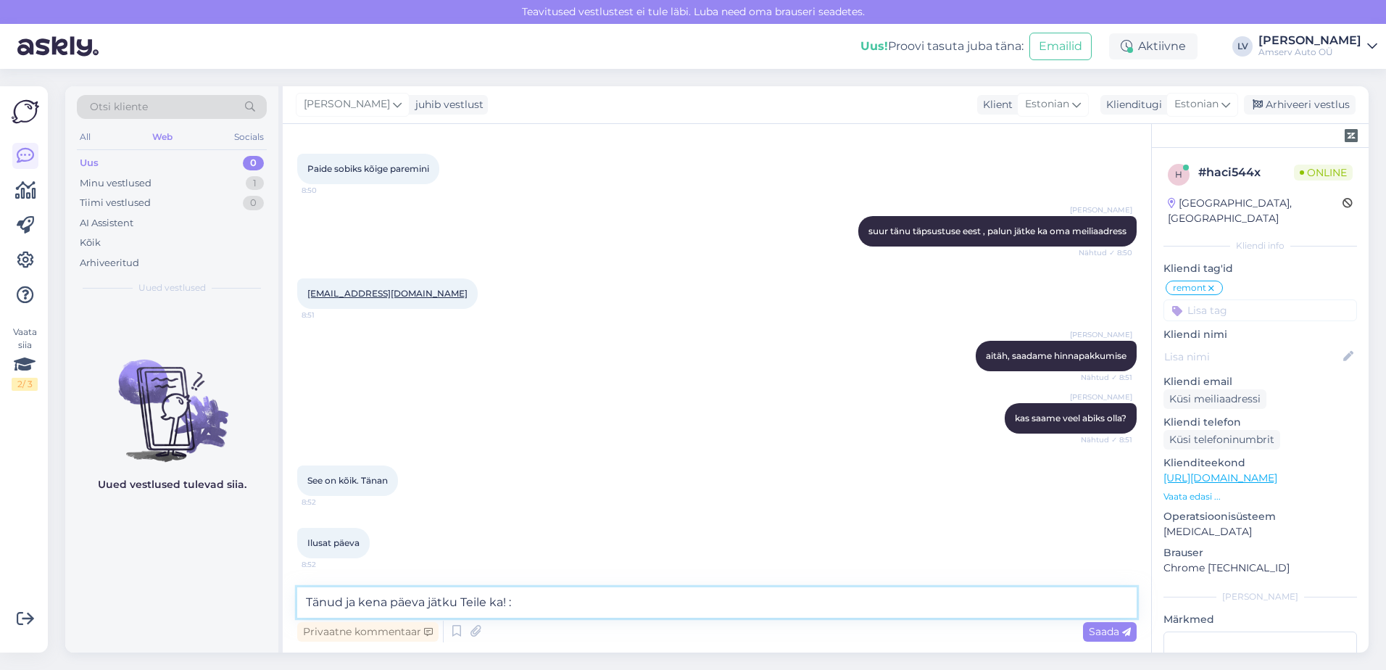
type textarea "Tänud ja kena päeva jätku Teile ka! :)"
